Goal: Task Accomplishment & Management: Manage account settings

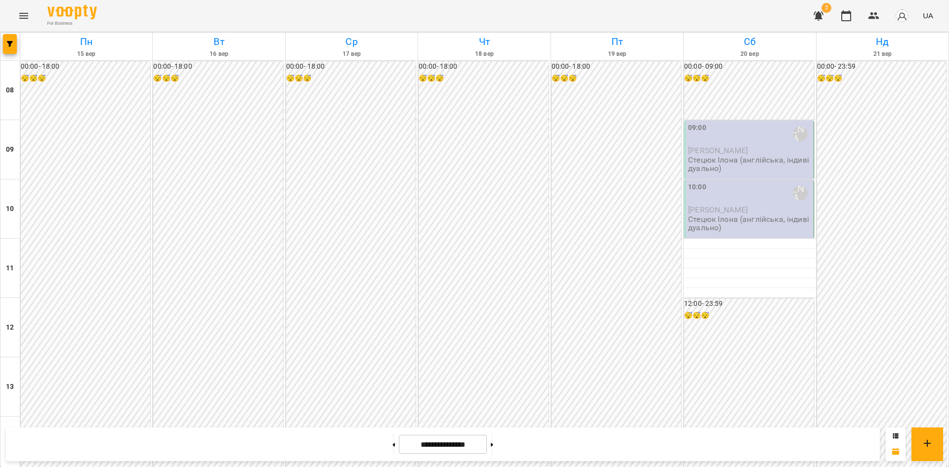
scroll to position [528, 0]
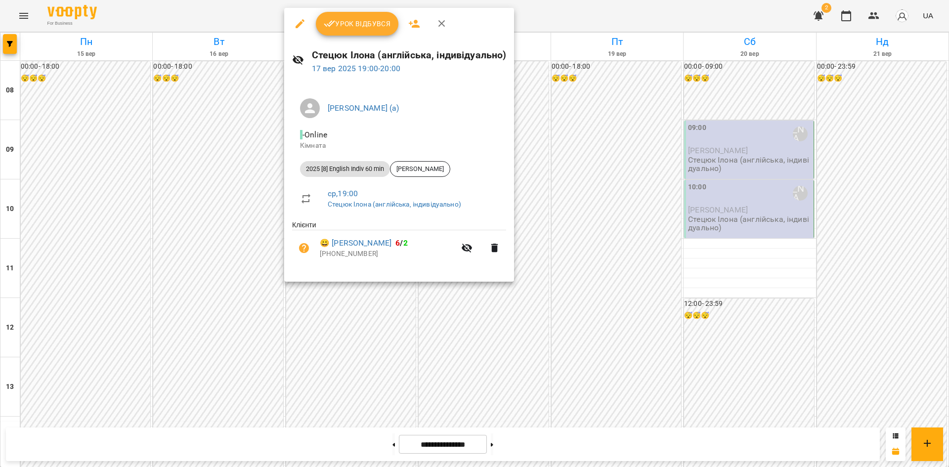
click at [357, 23] on span "Урок відбувся" at bounding box center [357, 24] width 67 height 12
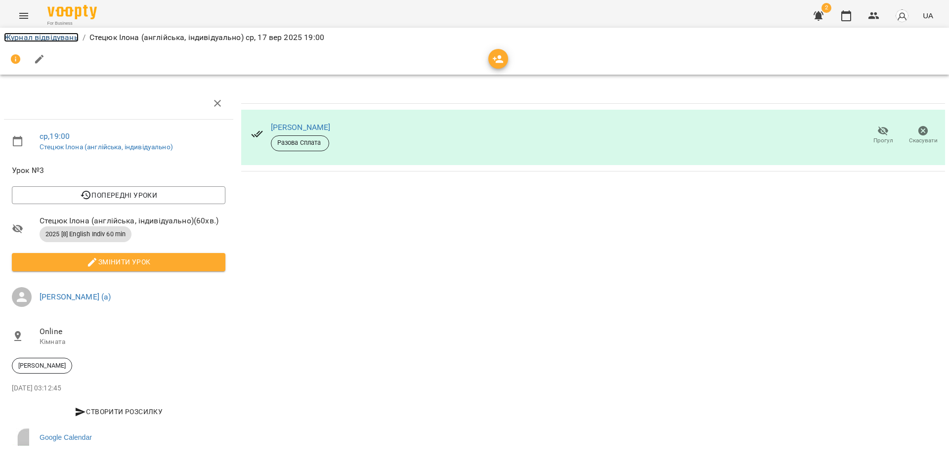
click at [38, 33] on link "Журнал відвідувань" at bounding box center [41, 37] width 75 height 9
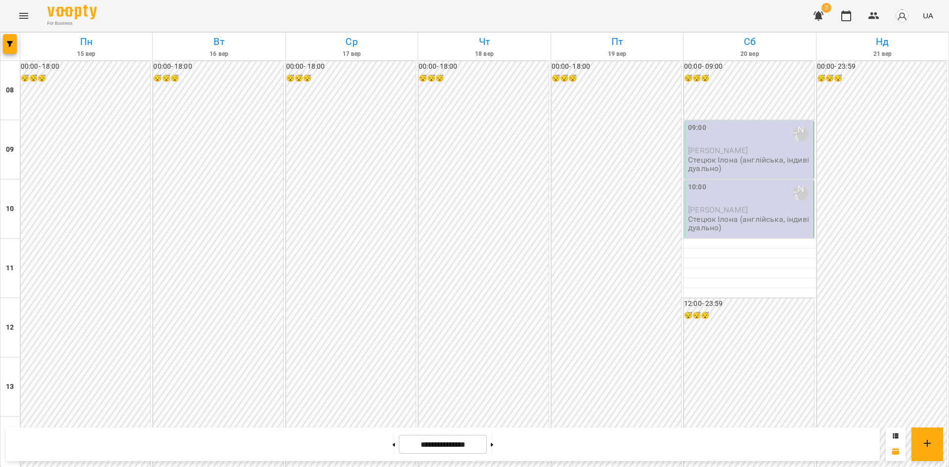
scroll to position [528, 0]
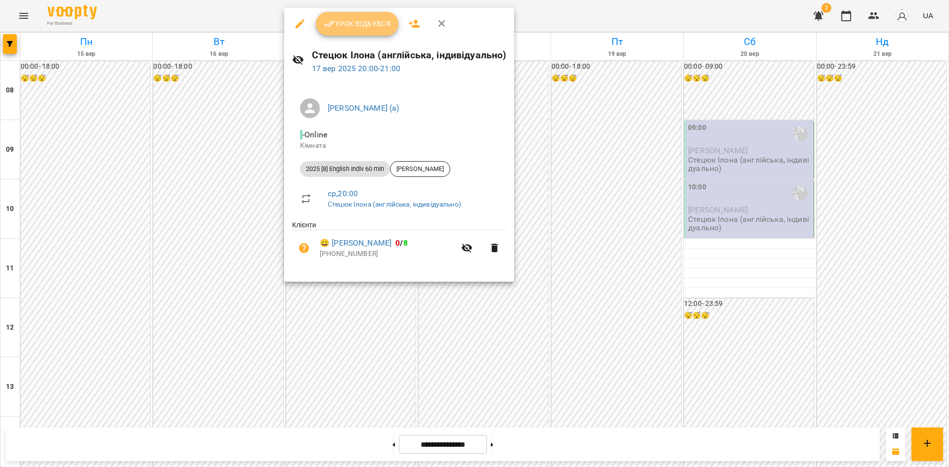
click at [366, 28] on span "Урок відбувся" at bounding box center [357, 24] width 67 height 12
